Goal: Information Seeking & Learning: Check status

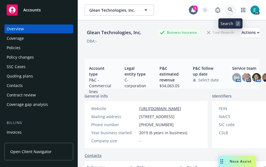
click at [233, 11] on icon at bounding box center [230, 9] width 5 height 5
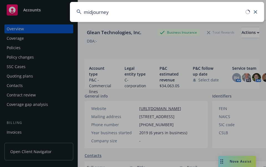
type input "midjourney"
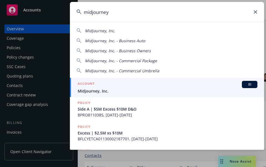
click at [135, 86] on div "ACCOUNT BI" at bounding box center [168, 84] width 180 height 7
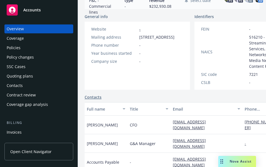
scroll to position [100, 0]
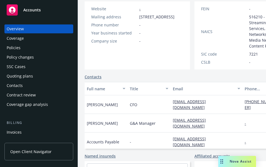
click at [26, 49] on div "Policies" at bounding box center [39, 47] width 64 height 9
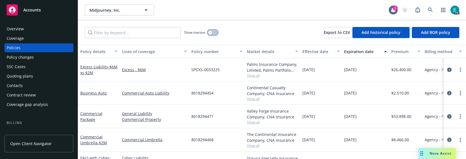
click at [213, 32] on button "button" at bounding box center [212, 33] width 11 height 6
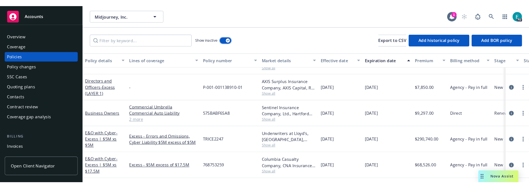
scroll to position [90, 0]
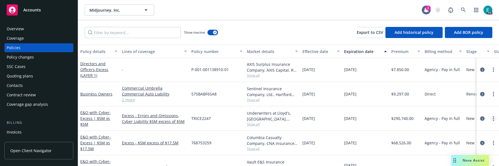
click at [266, 118] on link "more" at bounding box center [493, 118] width 7 height 7
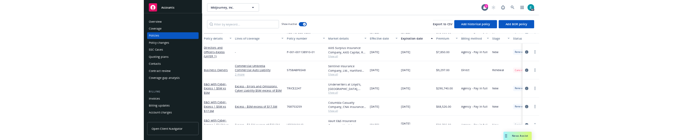
scroll to position [82, 0]
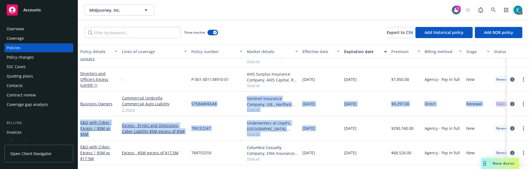
drag, startPoint x: 388, startPoint y: 120, endPoint x: 172, endPoint y: 113, distance: 216.0
click at [172, 113] on div "Commercial Umbrella Commercial Auto Liability Commercial Property General Liabi…" at bounding box center [154, 104] width 69 height 24
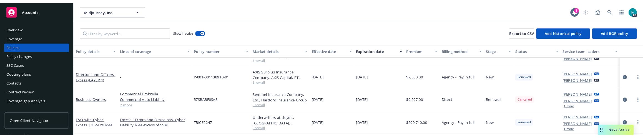
scroll to position [82, 0]
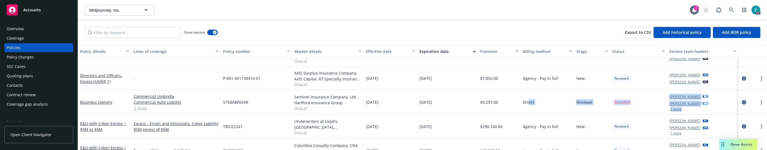
drag, startPoint x: 529, startPoint y: 103, endPoint x: 743, endPoint y: 101, distance: 214.0
click at [266, 102] on div "Business Owners Commercial Umbrella Commercial Auto Liability Commercial Proper…" at bounding box center [422, 102] width 689 height 24
click at [266, 100] on link "circleInformation" at bounding box center [744, 102] width 7 height 7
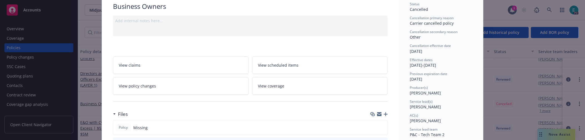
scroll to position [123, 0]
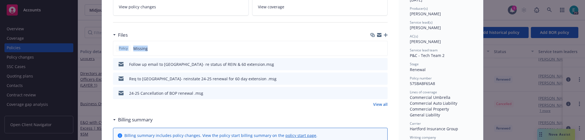
drag, startPoint x: 147, startPoint y: 49, endPoint x: 108, endPoint y: 49, distance: 39.1
copy div "Policy Missing"
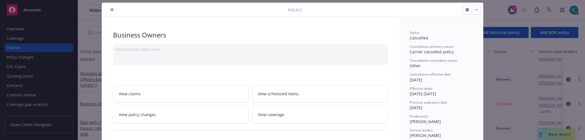
scroll to position [0, 0]
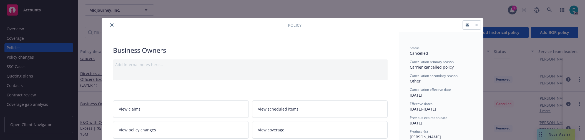
click at [112, 22] on button "close" at bounding box center [112, 25] width 7 height 7
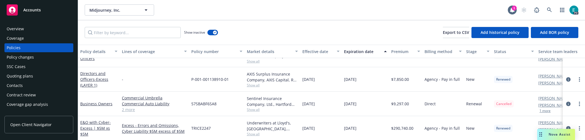
drag, startPoint x: 367, startPoint y: 129, endPoint x: 85, endPoint y: 118, distance: 282.1
click at [85, 118] on div "E&O with Cyber - Excess | $5M xs $5M Excess - Errors and Omissions, Cyber Liabi…" at bounding box center [346, 128] width 536 height 24
copy div "E&O with Cyber - Excess | $5M xs $5M Excess - Errors and Omissions, Cyber Liabi…"
